Goal: Navigation & Orientation: Find specific page/section

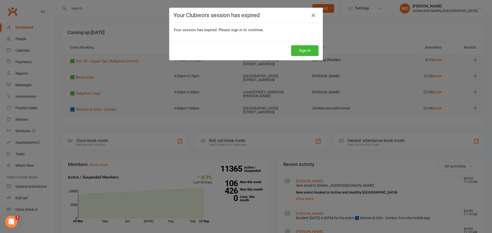
click at [309, 51] on button "Sign In" at bounding box center [304, 50] width 27 height 11
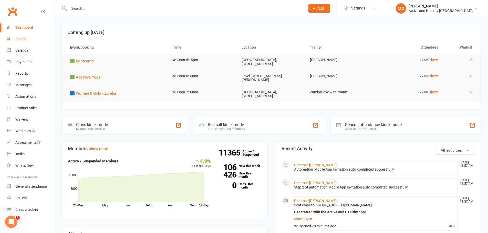
click at [23, 41] on link "People" at bounding box center [30, 39] width 47 height 12
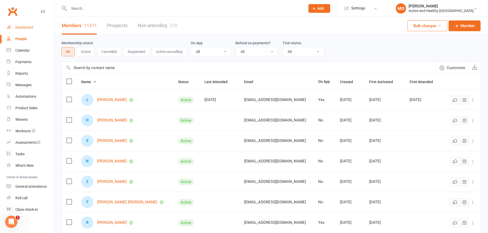
click at [17, 28] on div "Dashboard" at bounding box center [24, 27] width 18 height 4
